Goal: Task Accomplishment & Management: Complete application form

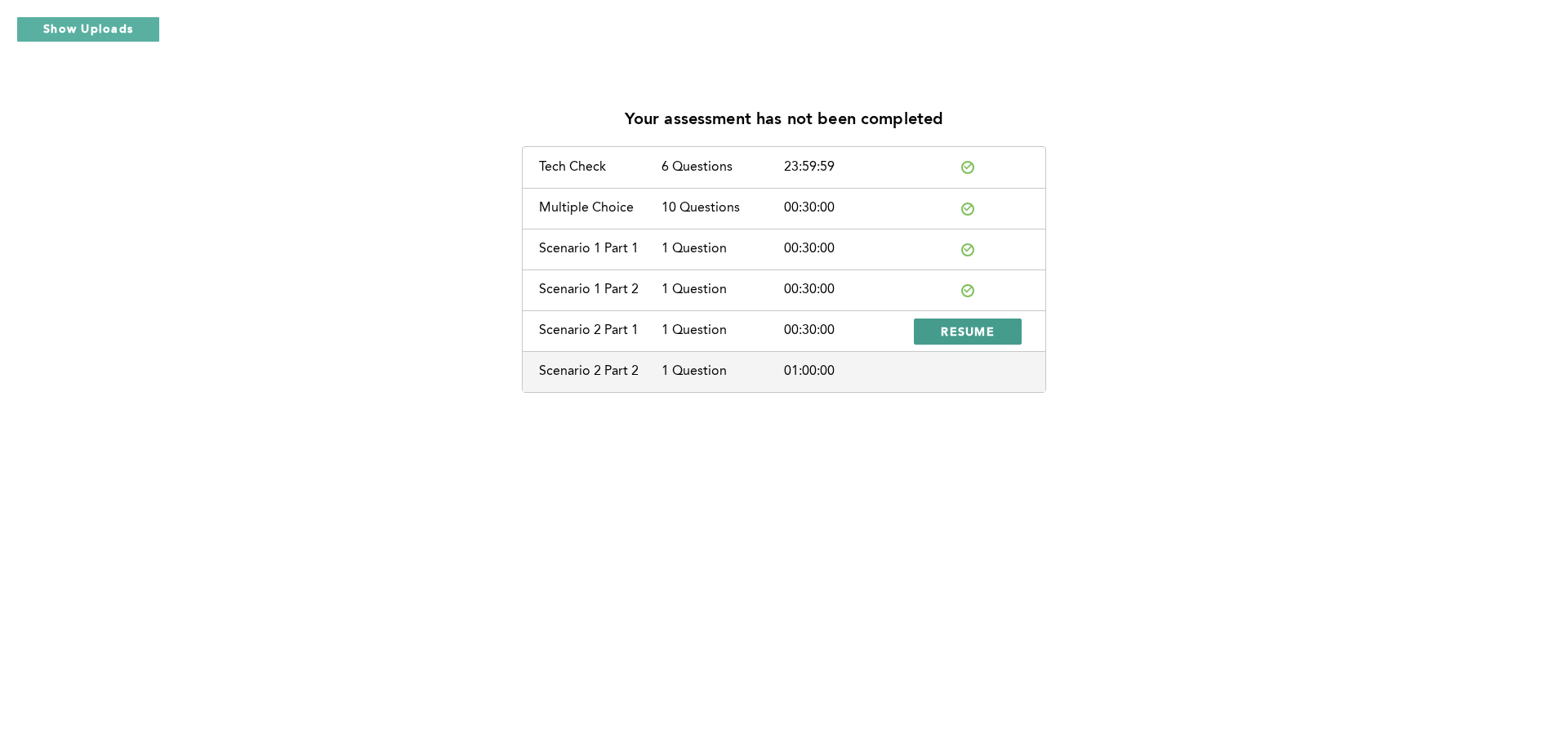
click at [889, 329] on span "RESUME" at bounding box center [968, 331] width 54 height 15
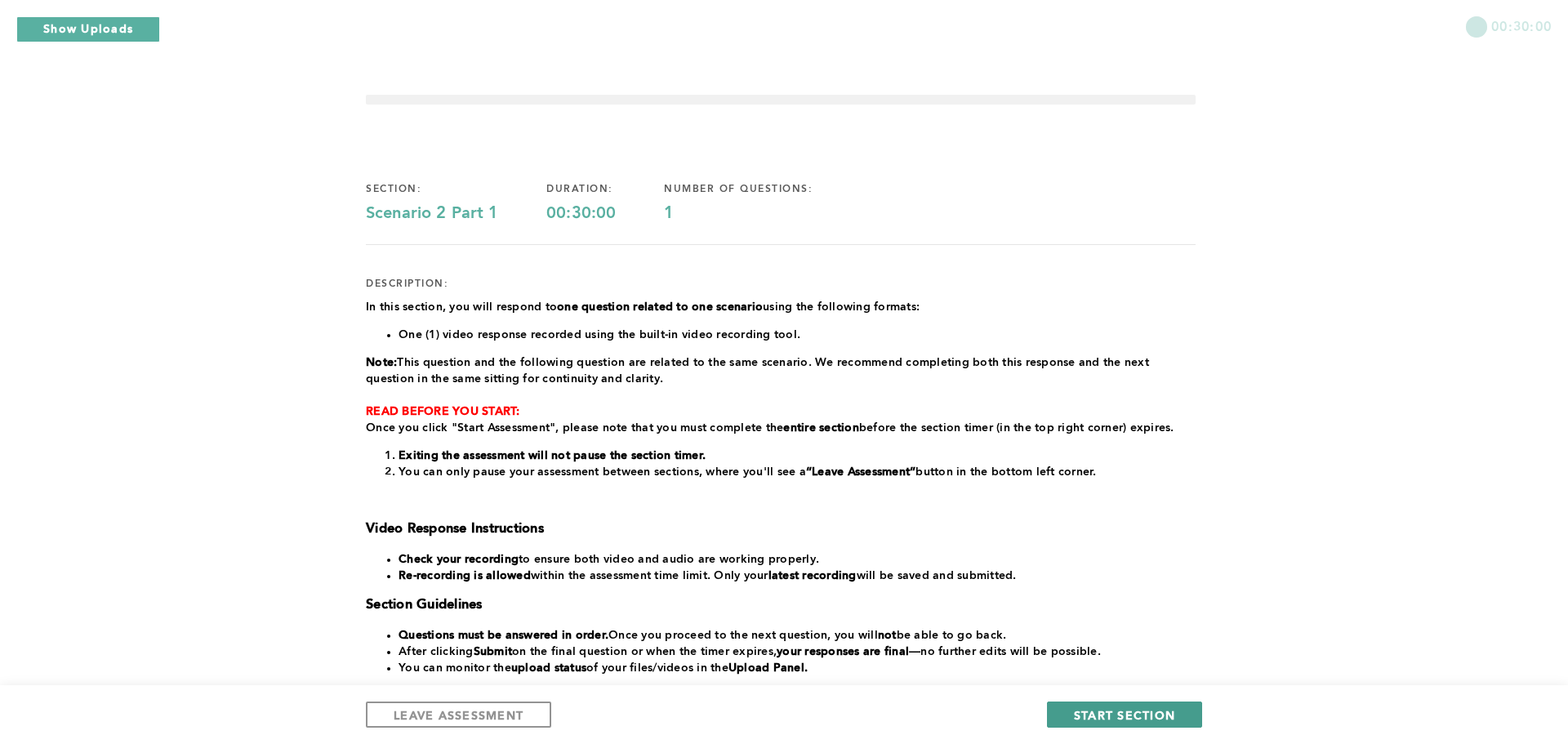
click at [889, 716] on span "START SECTION" at bounding box center [1124, 715] width 102 height 15
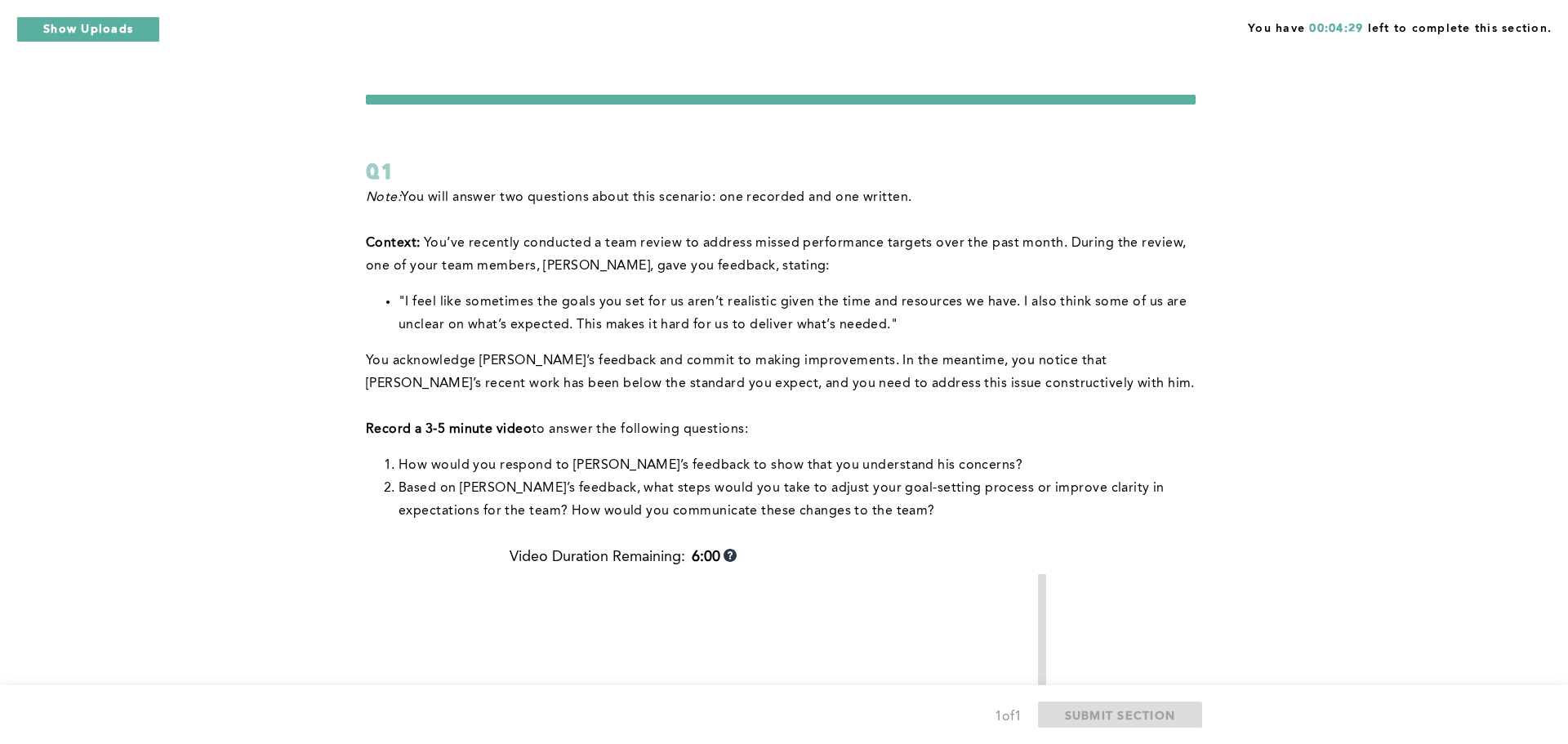
click at [889, 609] on div "You have 00:04:29 left to complete this section. Q1 Note: You will answer two q…" at bounding box center [784, 600] width 1568 height 1200
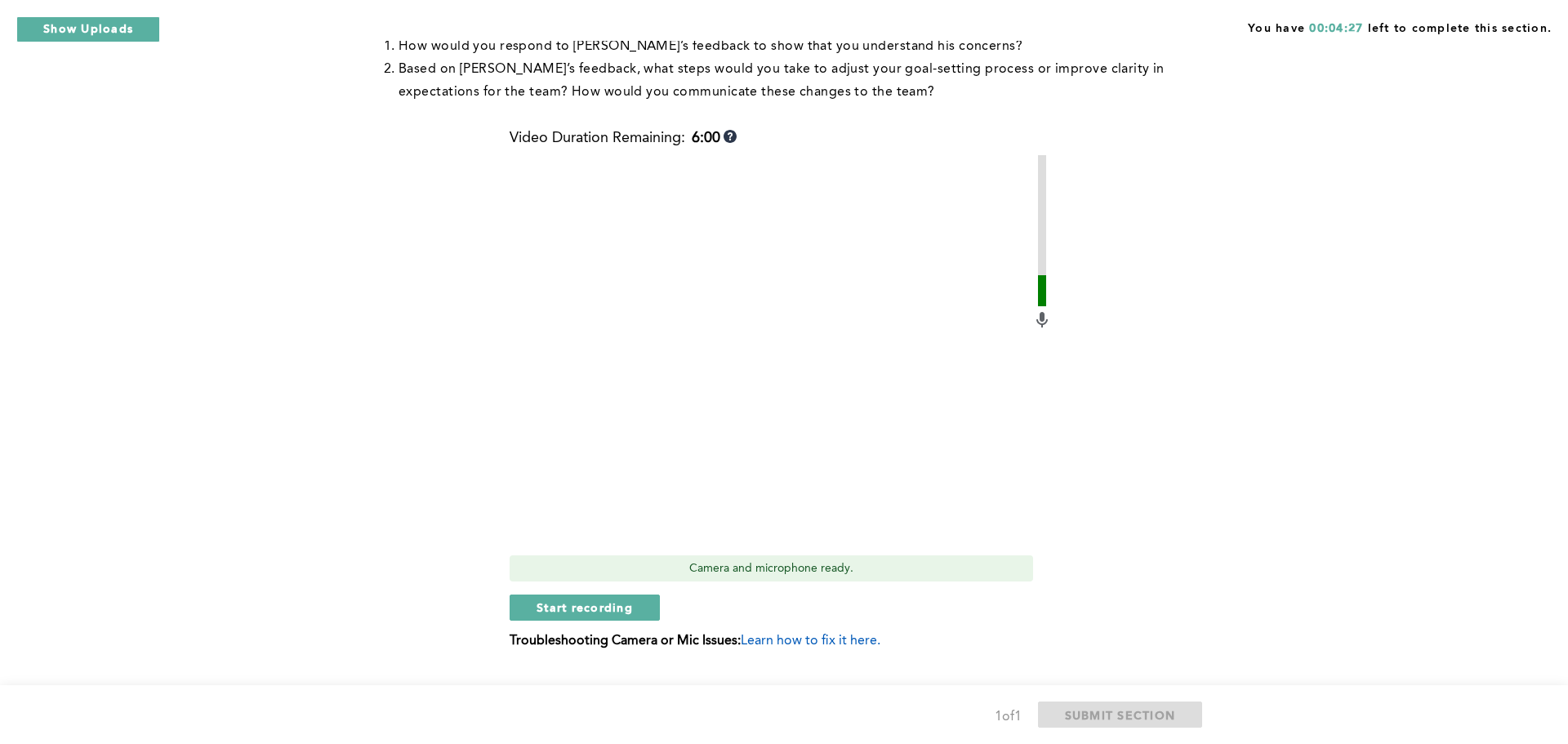
scroll to position [455, 0]
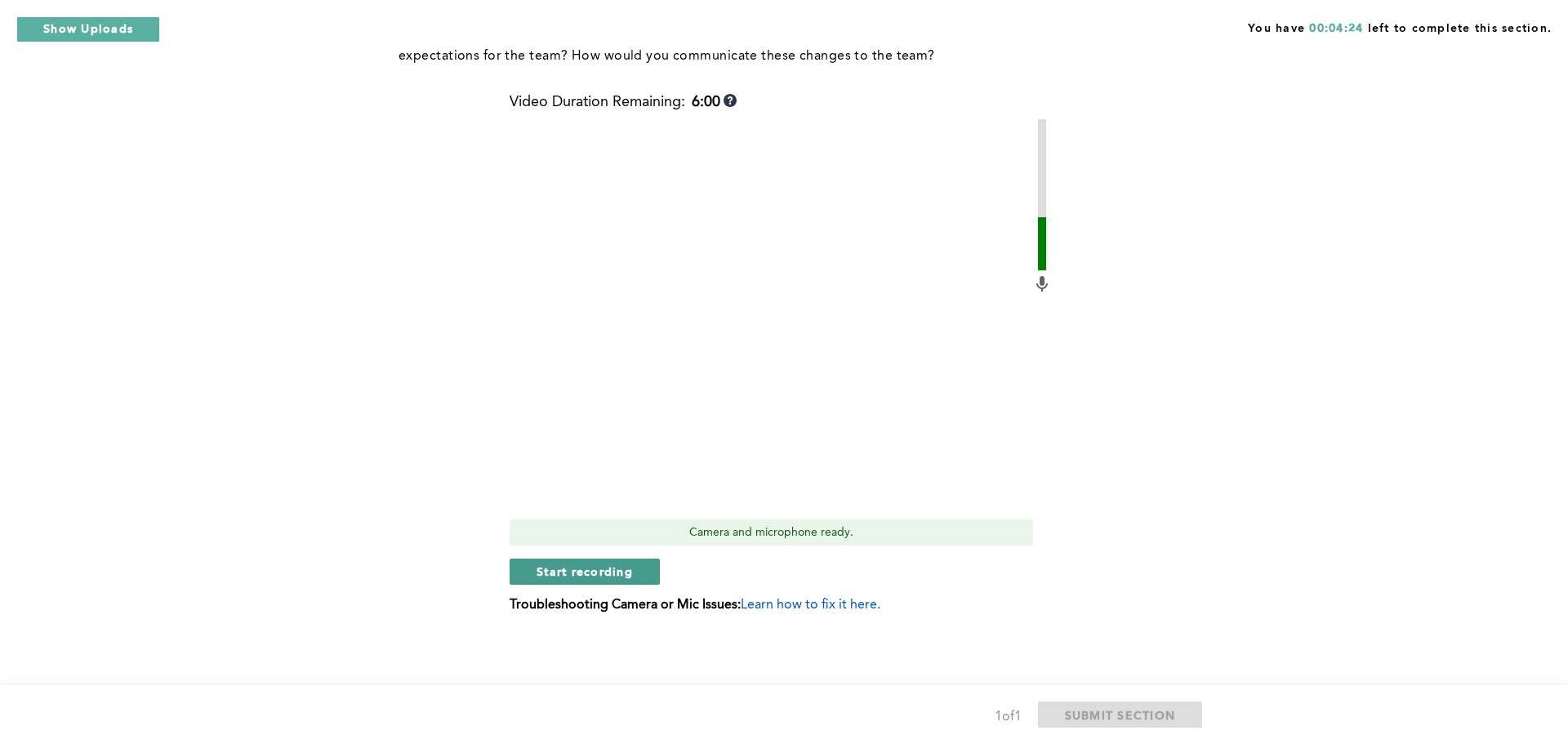
click at [611, 573] on span "Start recording" at bounding box center [585, 572] width 97 height 15
click at [599, 569] on span "Stop recording" at bounding box center [584, 572] width 96 height 15
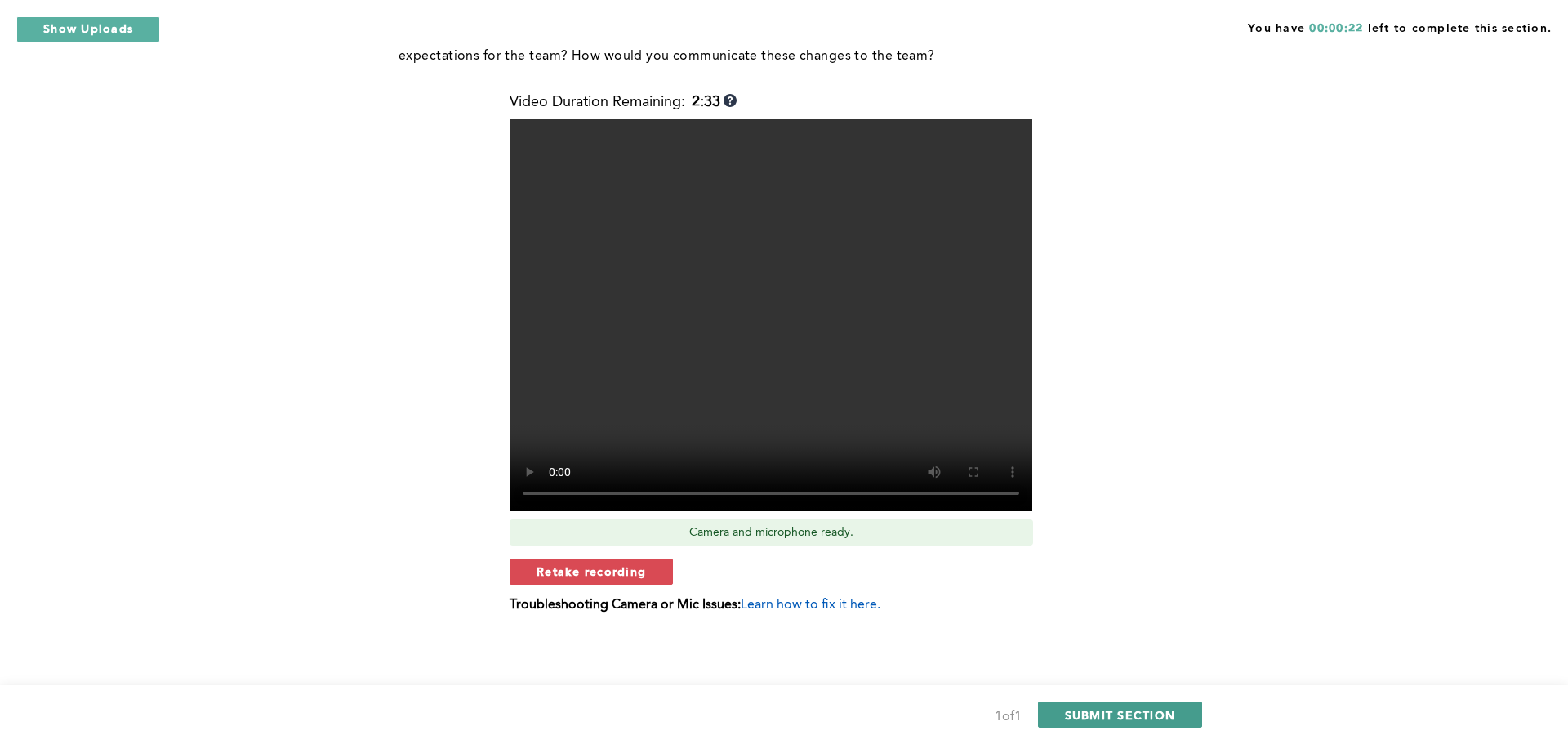
click at [889, 727] on button "SUBMIT SECTION" at bounding box center [1120, 714] width 165 height 26
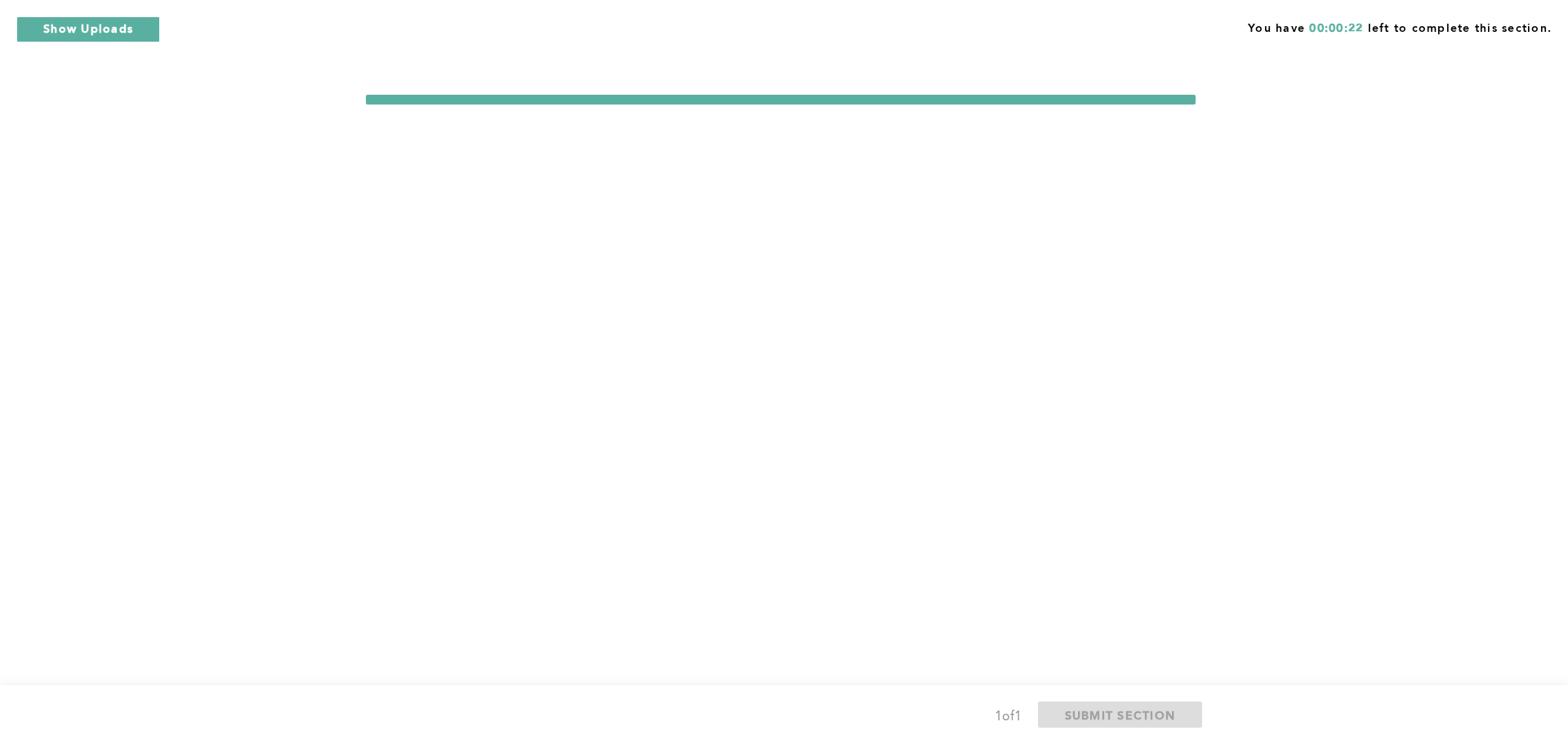
scroll to position [0, 0]
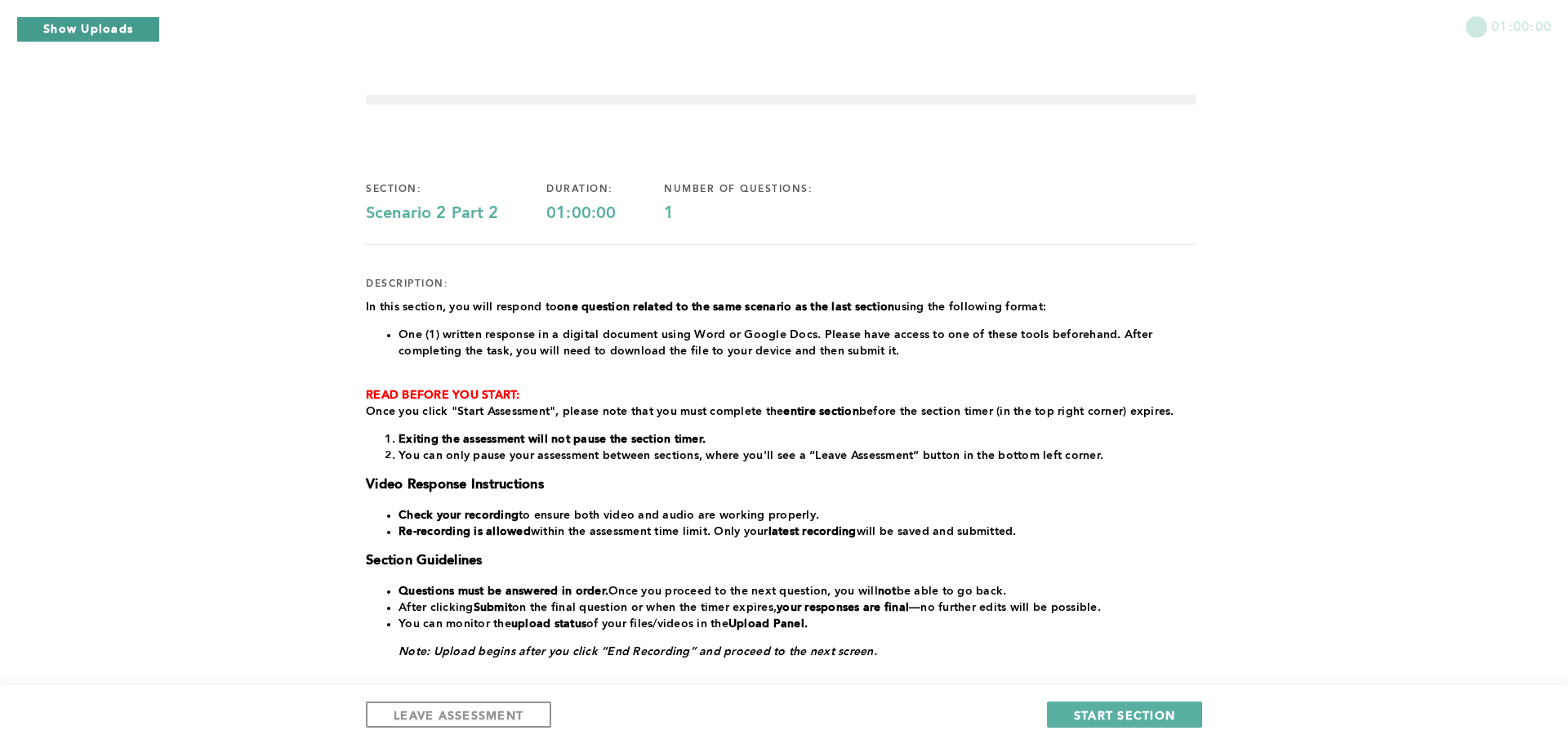
click at [95, 33] on button "Show Uploads" at bounding box center [88, 29] width 144 height 26
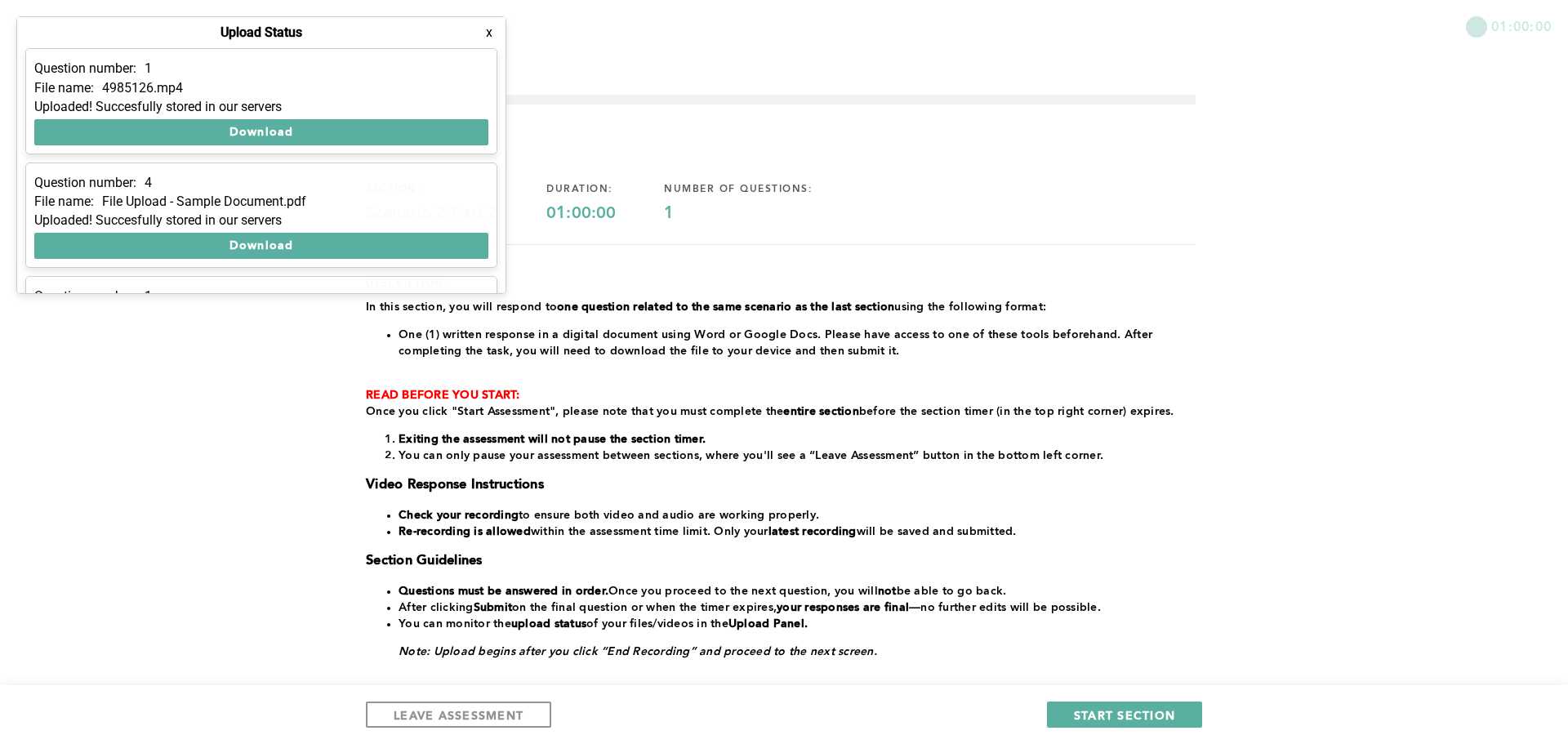
click at [499, 265] on div "Question number: 1 File name: 4985126.mp4 Uploaded! Succesfully stored in our s…" at bounding box center [261, 170] width 488 height 245
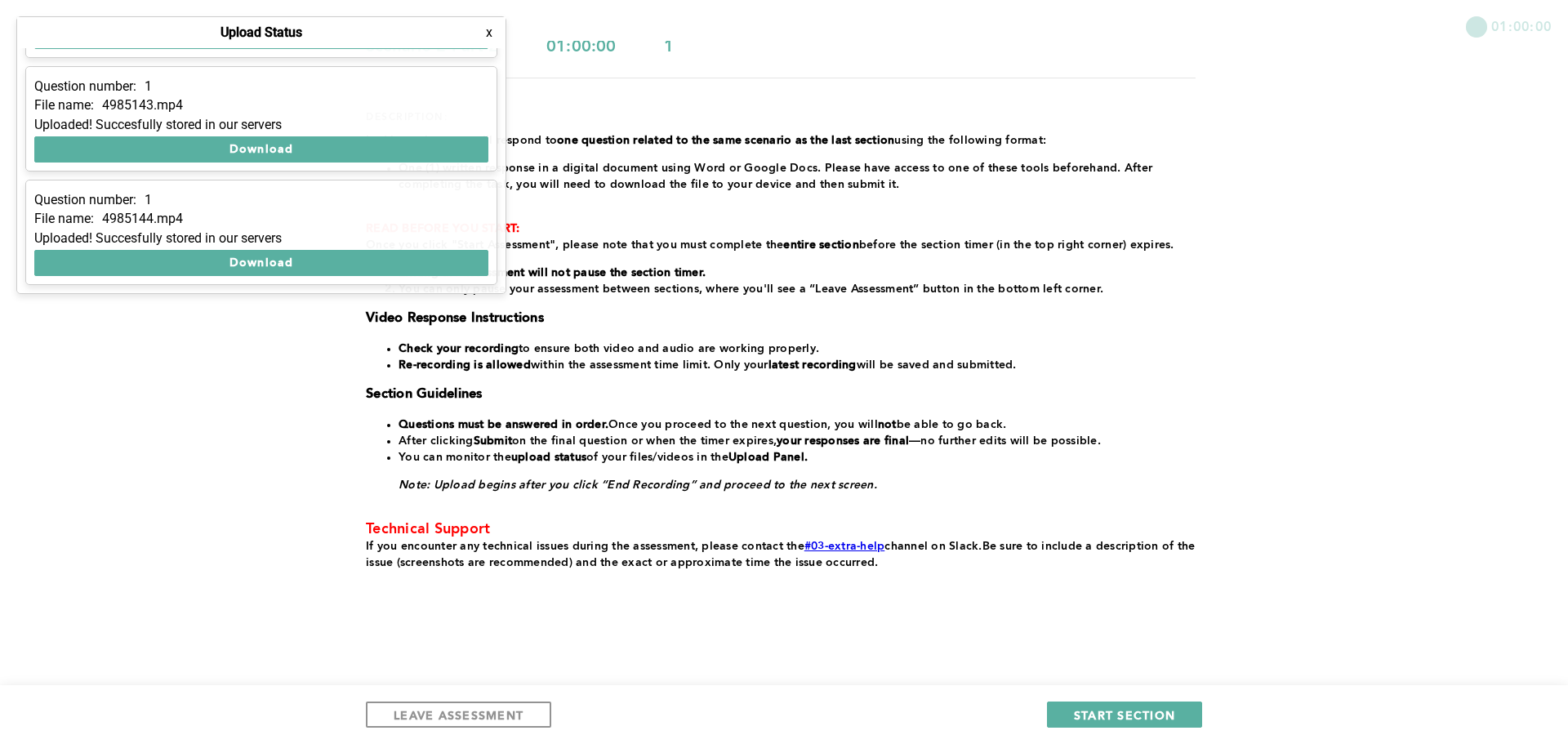
scroll to position [170, 0]
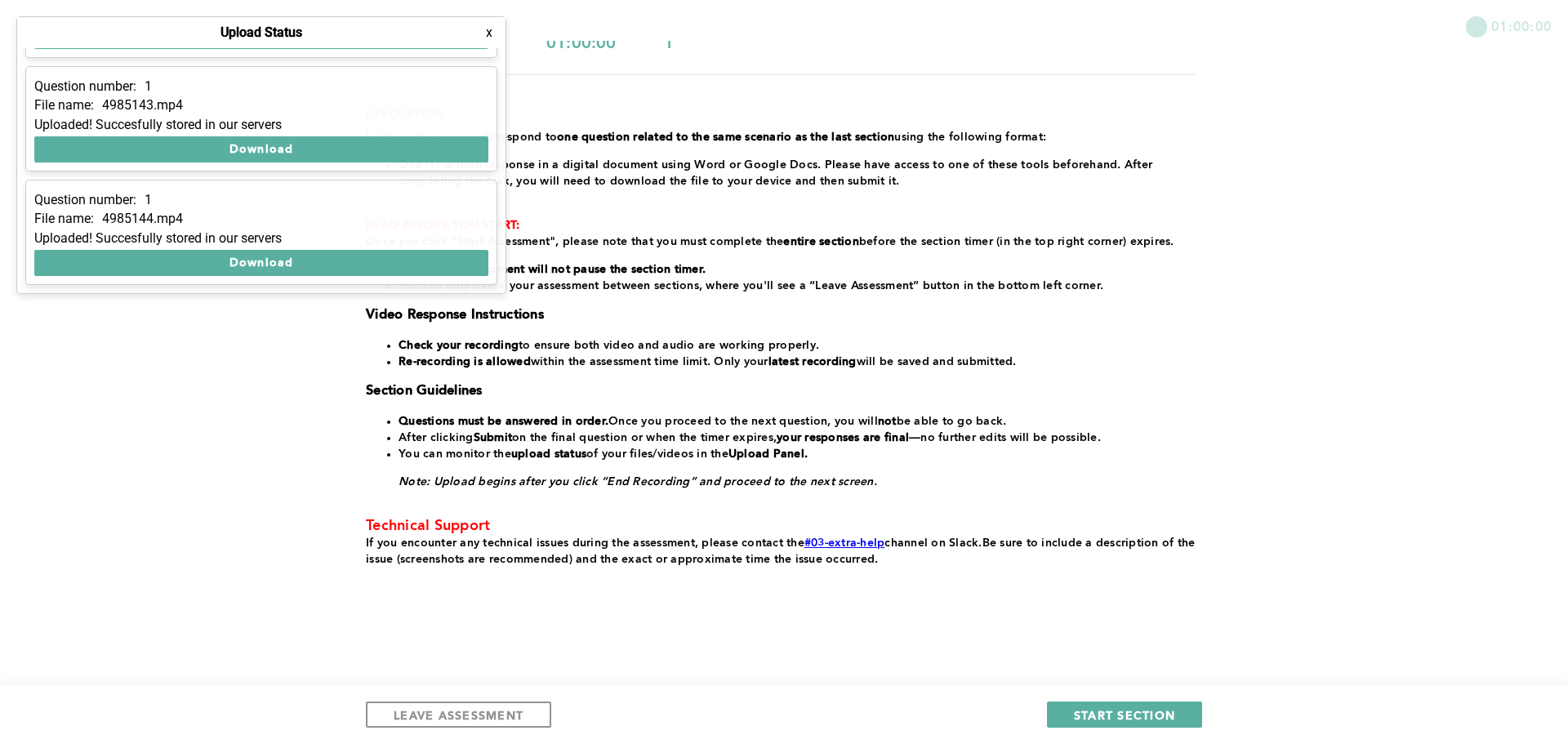
click at [889, 216] on div "01:00:00 section: Scenario 2 Part 2 duration: 01:00:00 number of questions: 1 d…" at bounding box center [784, 286] width 1568 height 914
click at [491, 35] on button "x" at bounding box center [488, 32] width 16 height 16
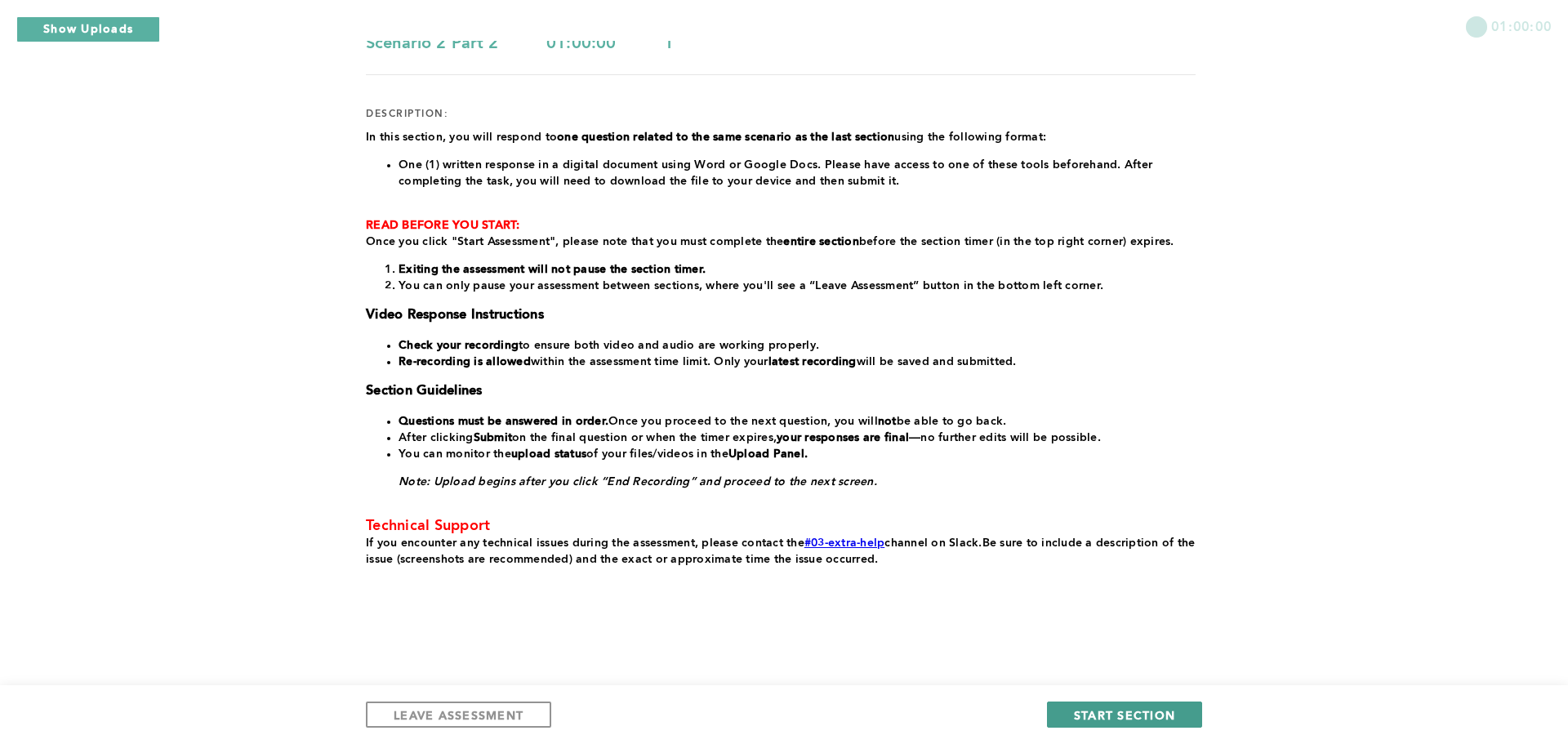
click at [889, 717] on span "START SECTION" at bounding box center [1124, 715] width 102 height 15
